Goal: Task Accomplishment & Management: Manage account settings

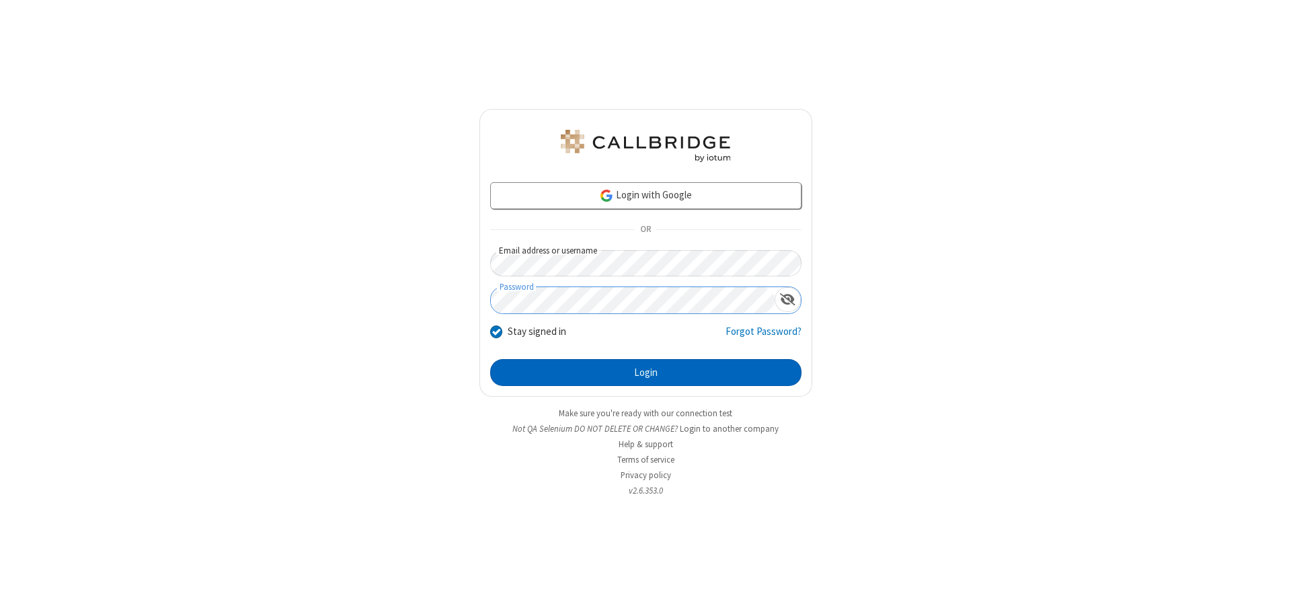
click at [646, 373] on button "Login" at bounding box center [645, 372] width 311 height 27
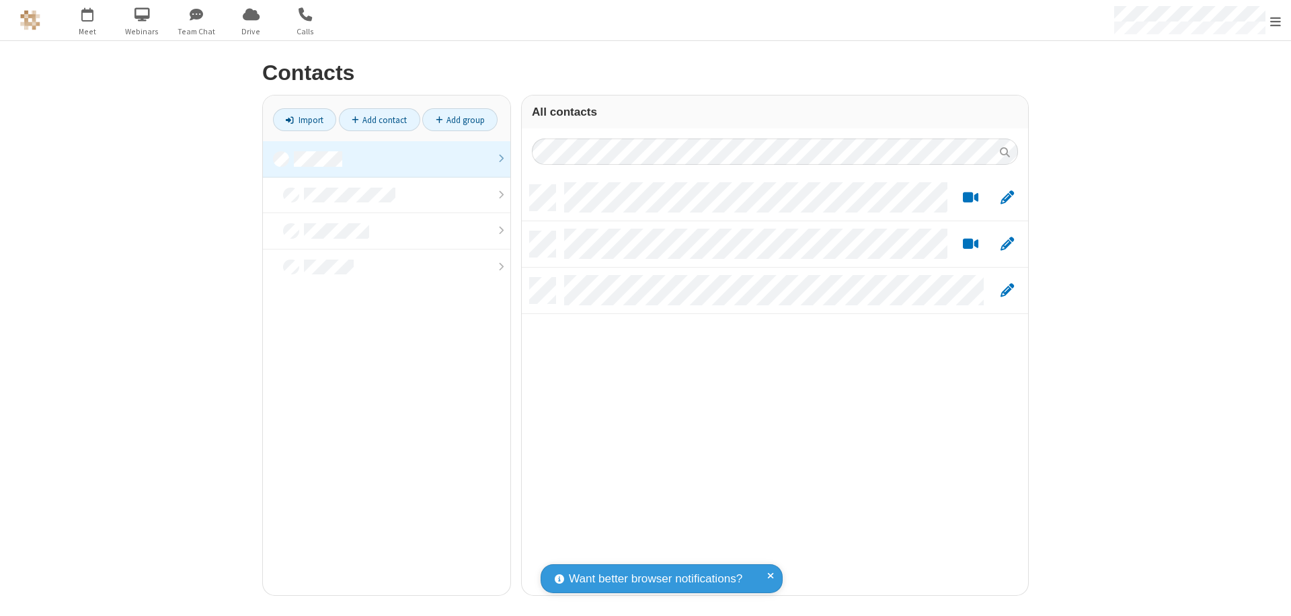
scroll to position [410, 496]
click at [387, 159] on link at bounding box center [387, 159] width 248 height 36
click at [379, 120] on link "Add contact" at bounding box center [379, 119] width 81 height 23
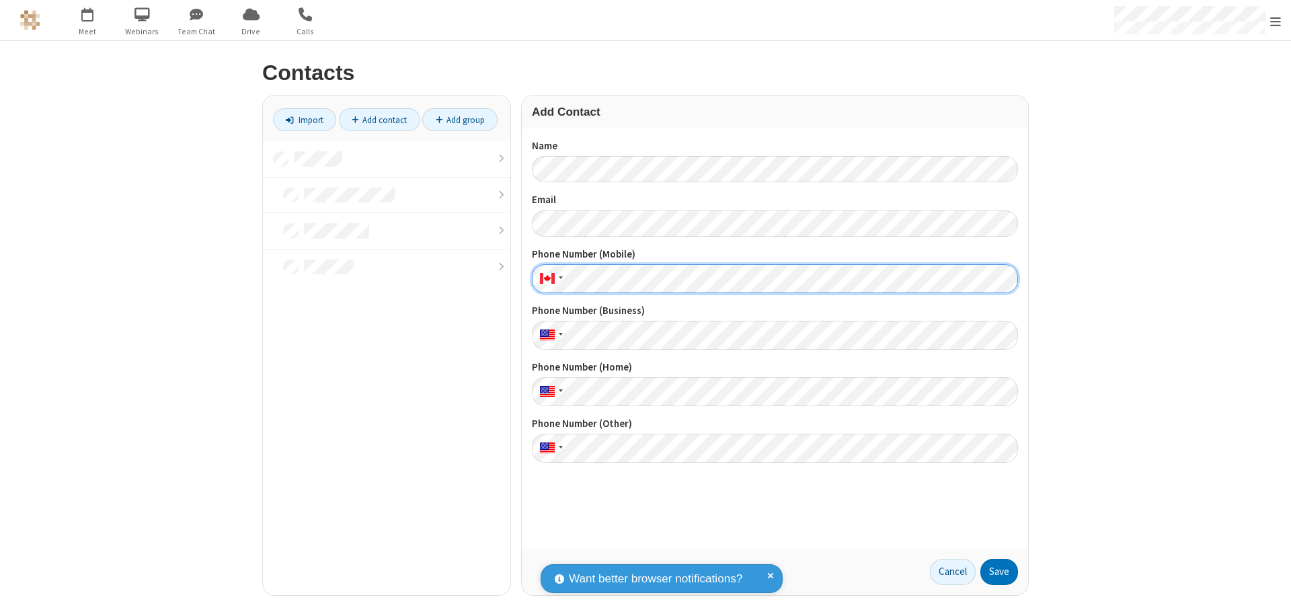
click at [1000, 572] on button "Save" at bounding box center [1000, 572] width 38 height 27
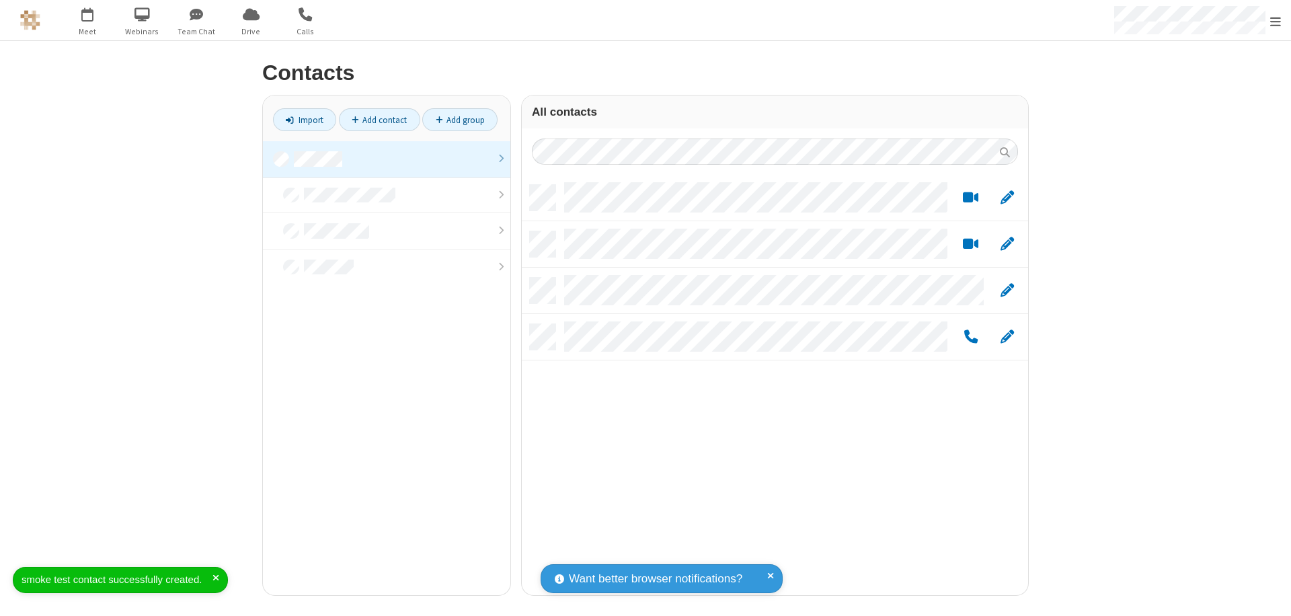
scroll to position [410, 496]
